Goal: Check status: Check status

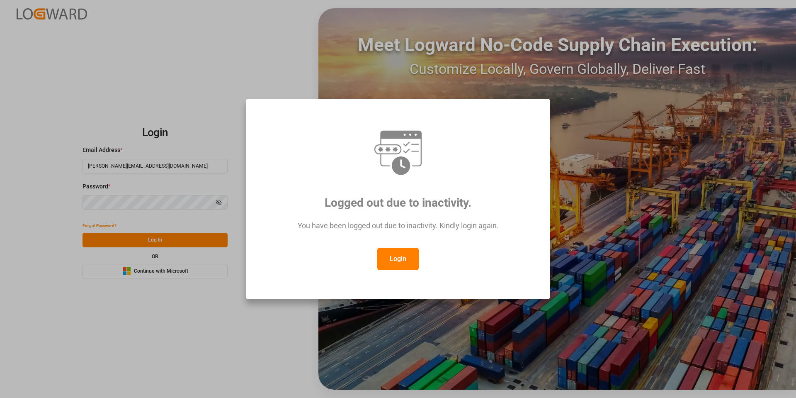
click at [407, 264] on button "Login" at bounding box center [397, 259] width 41 height 22
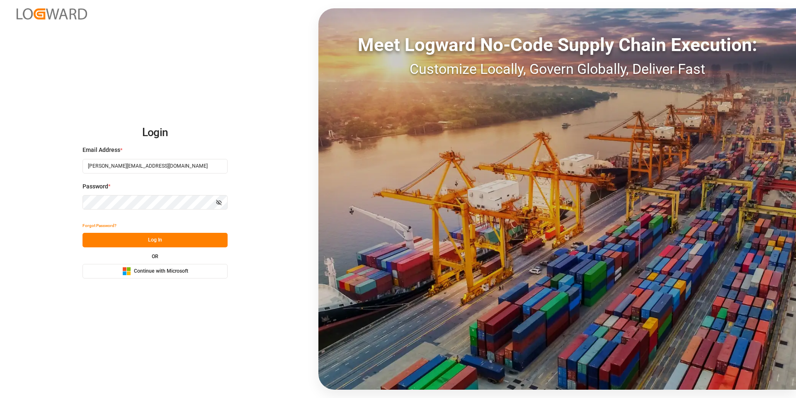
click at [138, 238] on button "Log In" at bounding box center [155, 240] width 145 height 15
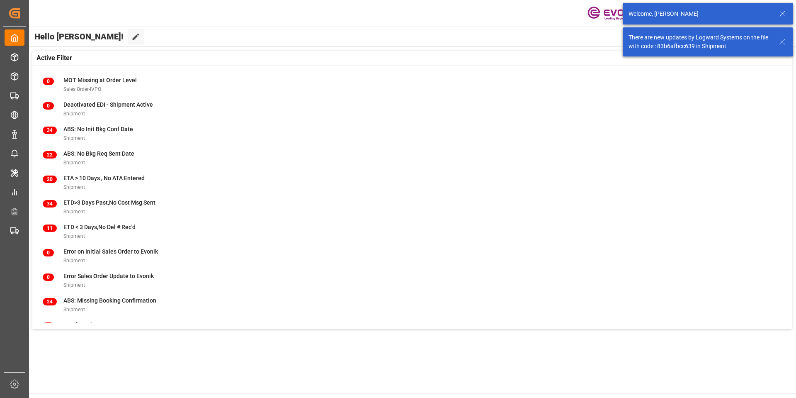
scroll to position [106, 0]
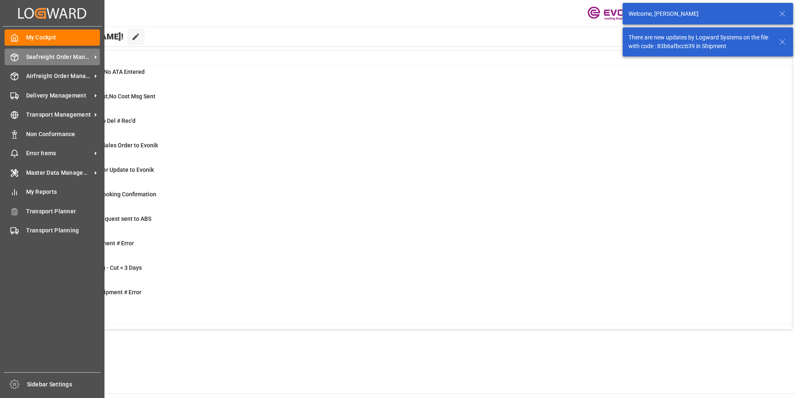
click at [44, 61] on div "Seafreight Order Management Seafreight Order Management" at bounding box center [52, 57] width 95 height 16
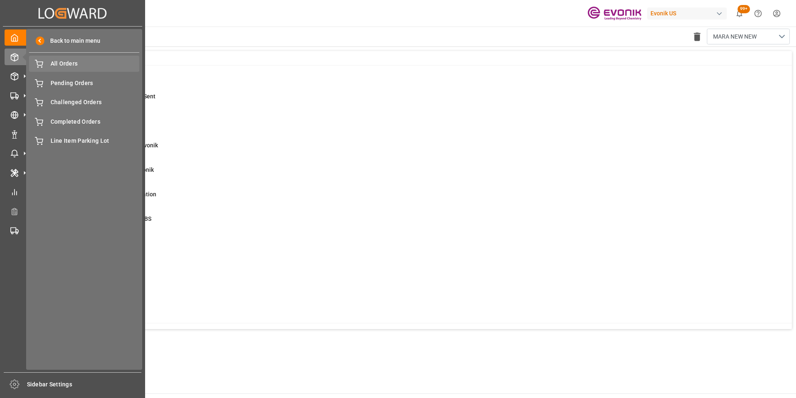
click at [70, 68] on div "All Orders All Orders" at bounding box center [84, 64] width 110 height 16
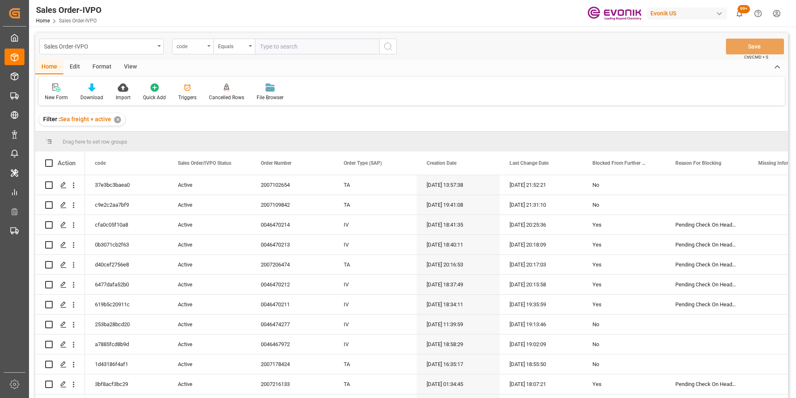
click at [191, 47] on div "code" at bounding box center [191, 46] width 28 height 10
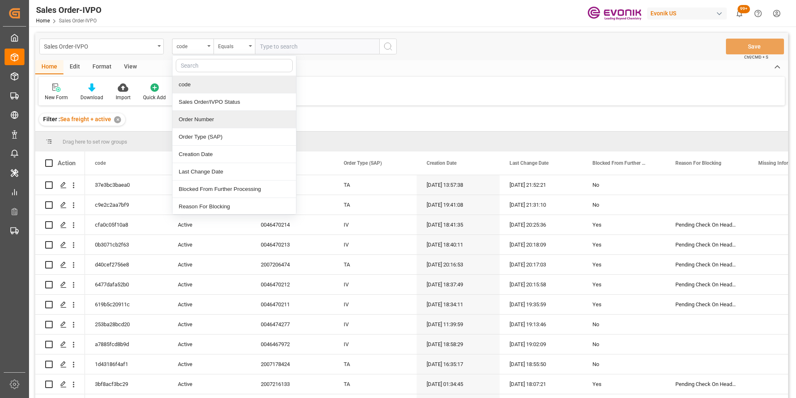
click at [198, 122] on div "Order Number" at bounding box center [235, 119] width 124 height 17
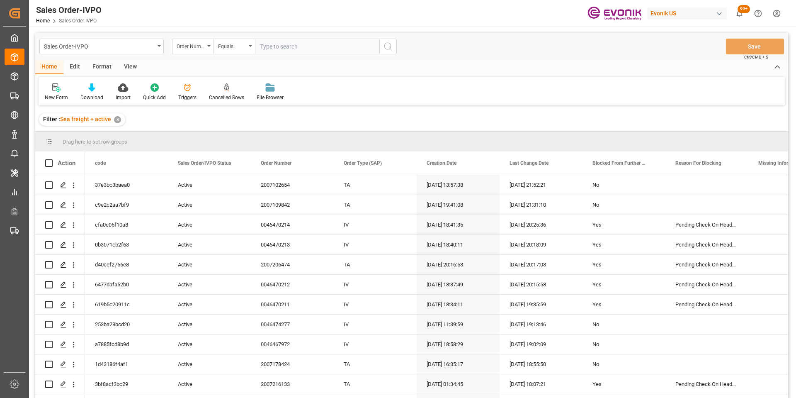
click at [272, 28] on div "Sales Order-IVPO Order Number Equals Save Ctrl/CMD + S Home Edit Format View Ne…" at bounding box center [411, 274] width 765 height 494
paste input "46476060"
type input "0046476060"
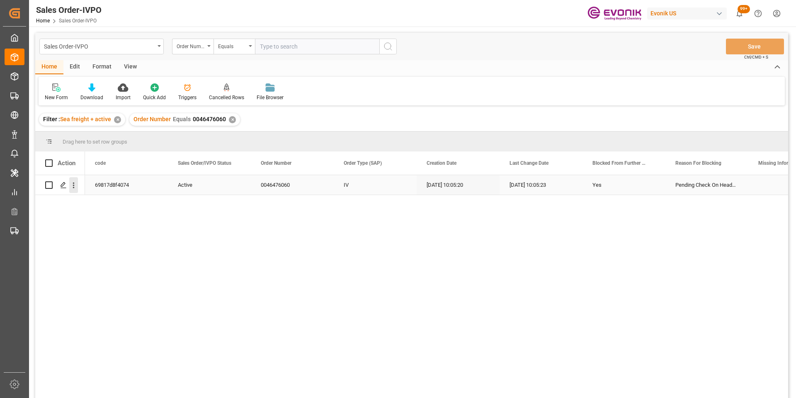
click at [76, 187] on icon "open menu" at bounding box center [73, 185] width 9 height 9
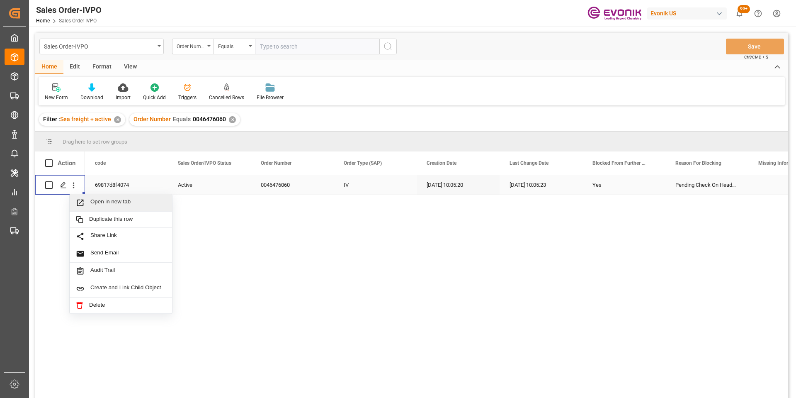
click at [86, 204] on span "Press SPACE to select this row." at bounding box center [83, 202] width 15 height 9
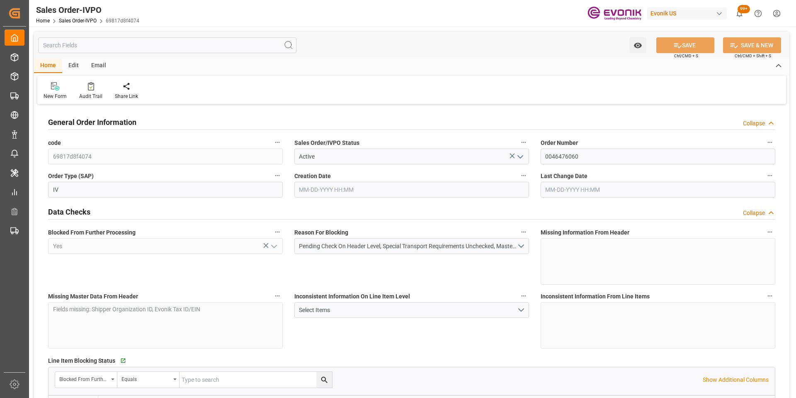
type input "BRSSZ"
type input "0"
type input "1"
type input "8216"
type input "10-08-2025 10:05"
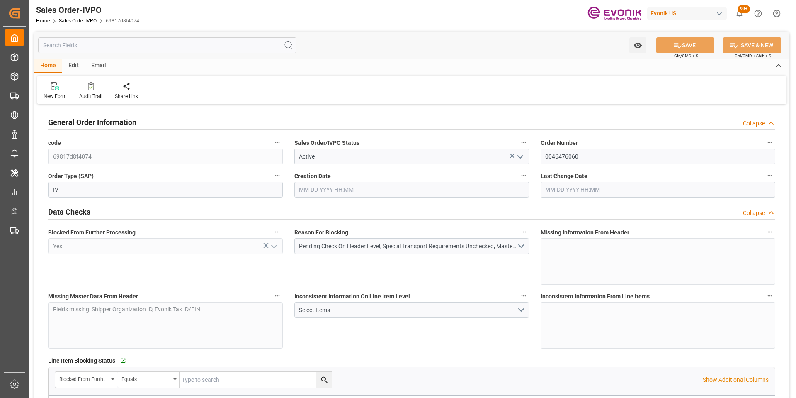
type input "10-08-2025 10:05"
